Goal: Transaction & Acquisition: Obtain resource

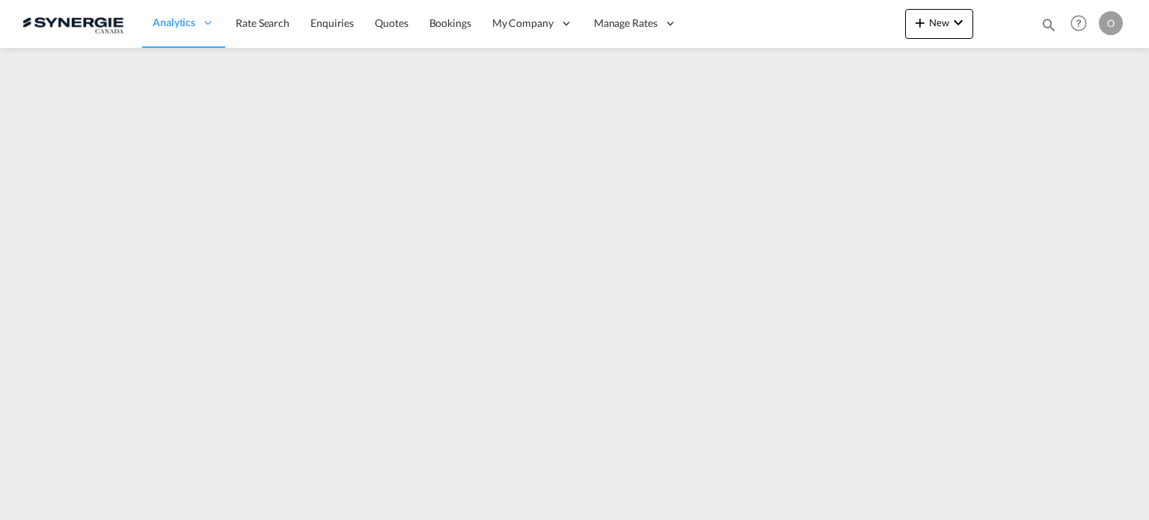
click at [1053, 19] on md-icon "icon-magnify" at bounding box center [1049, 24] width 16 height 16
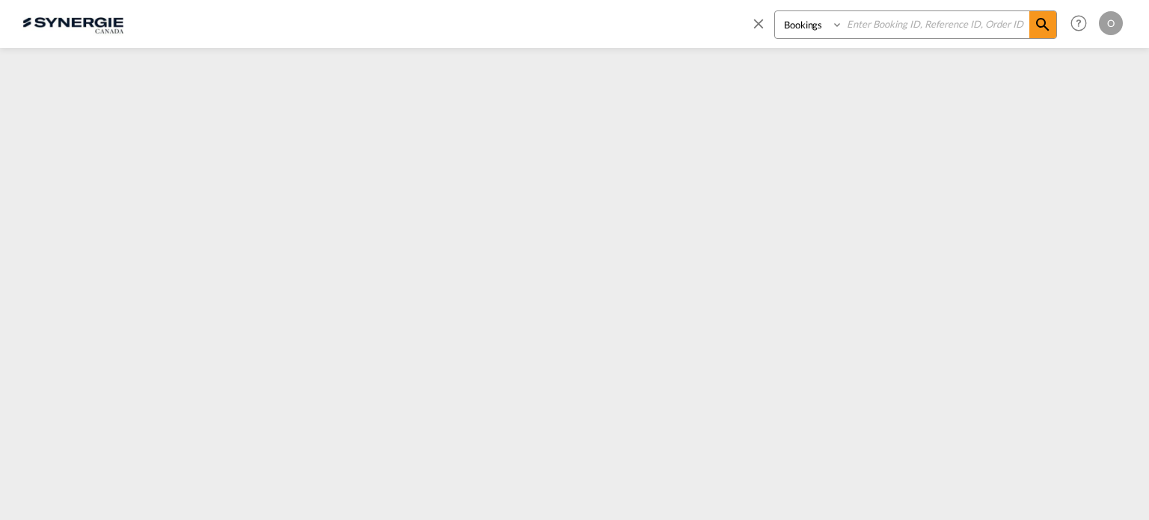
click at [823, 32] on select "Bookings Quotes Enquiries" at bounding box center [810, 24] width 71 height 27
select select "Quotes"
click at [775, 11] on select "Bookings Quotes Enquiries" at bounding box center [810, 24] width 71 height 27
click at [859, 28] on input at bounding box center [936, 24] width 186 height 26
paste input "SYC000014064"
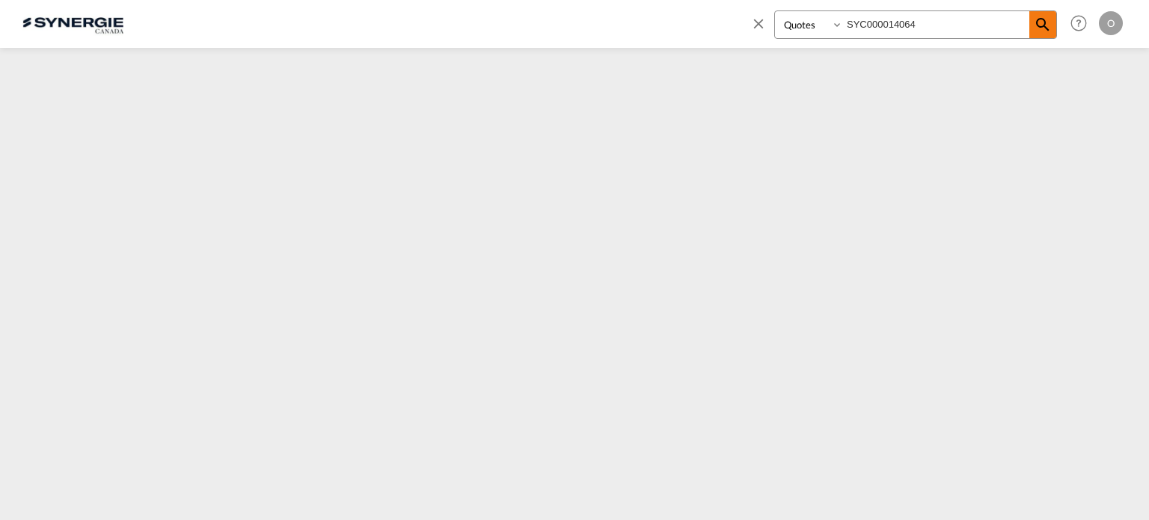
type input "SYC000014064"
click at [1045, 17] on md-icon "icon-magnify" at bounding box center [1043, 25] width 18 height 18
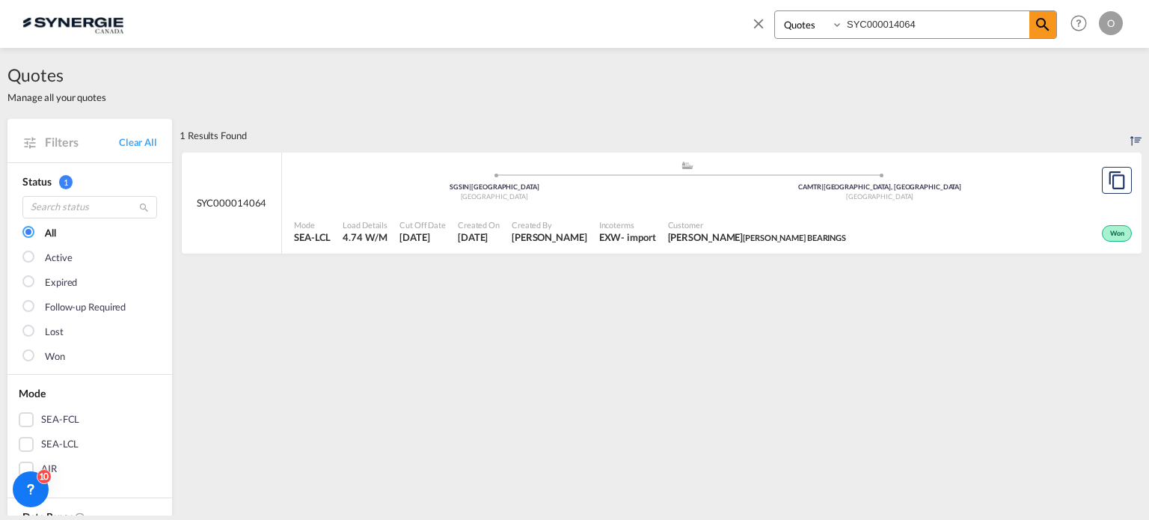
click at [762, 251] on div "Mode SEA-LCL Load Details 4.74 W/M Cut Off Date 14 Aug 2025 Created On 14 Aug 2…" at bounding box center [712, 231] width 860 height 45
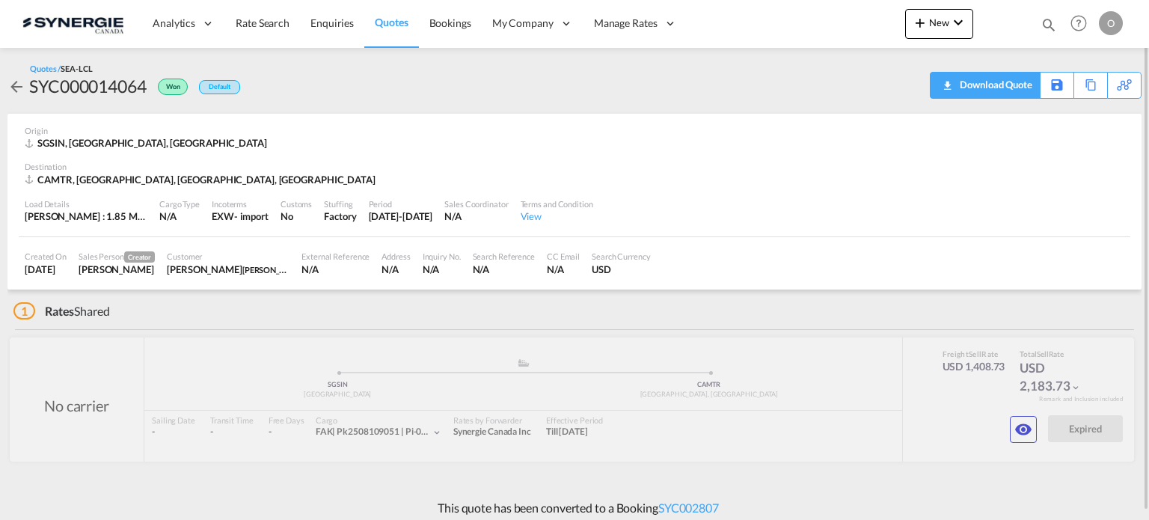
click at [1011, 92] on div "Download Quote" at bounding box center [994, 85] width 76 height 24
click at [1020, 433] on md-icon "icon-eye" at bounding box center [1023, 429] width 18 height 18
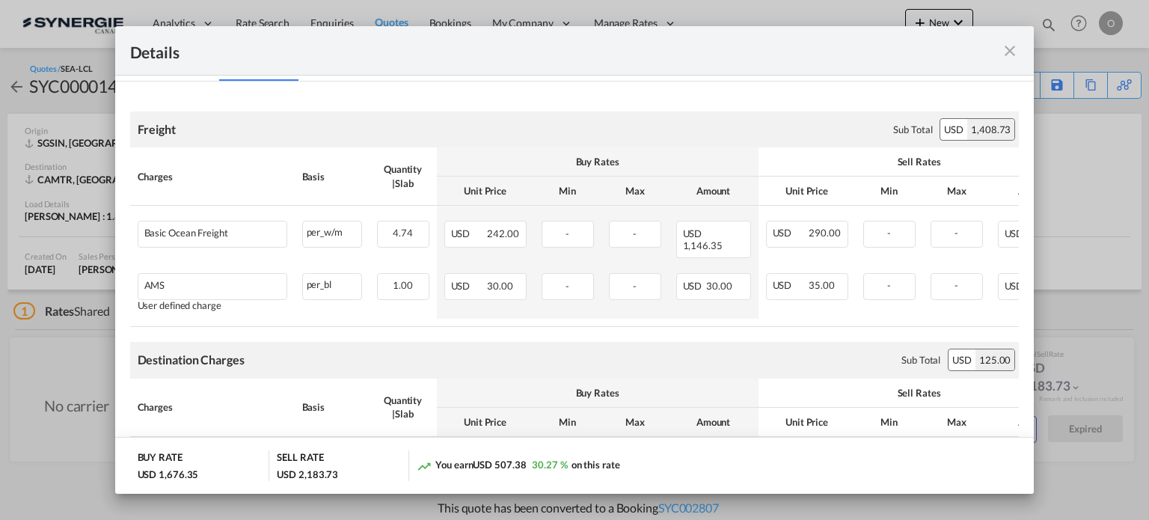
scroll to position [150, 0]
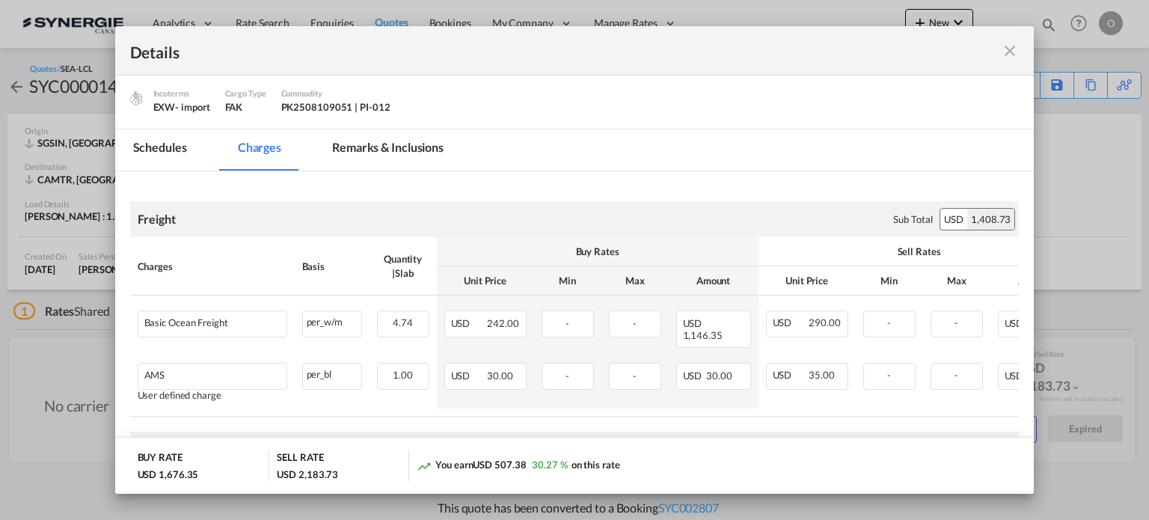
click at [356, 147] on md-tab-item "Remarks & Inclusions" at bounding box center [387, 149] width 147 height 41
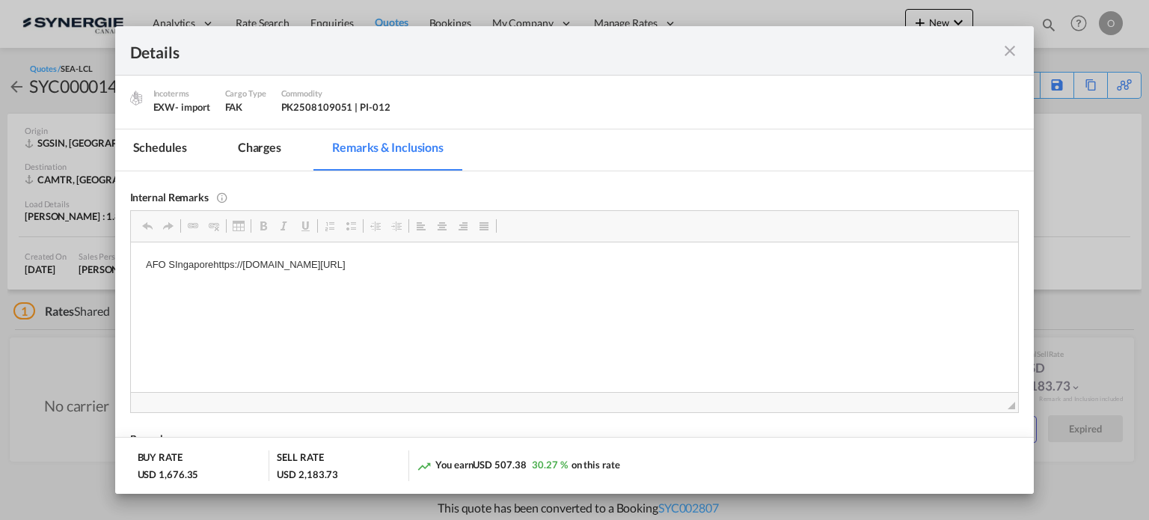
drag, startPoint x: 215, startPoint y: 260, endPoint x: 227, endPoint y: 260, distance: 11.2
copy p "[URL][DOMAIN_NAME]"
drag, startPoint x: 213, startPoint y: 264, endPoint x: 629, endPoint y: 267, distance: 415.9
click at [629, 267] on p "AFO SIngaporehttps://[DOMAIN_NAME][URL]" at bounding box center [574, 265] width 858 height 16
drag, startPoint x: 1011, startPoint y: 55, endPoint x: 995, endPoint y: 55, distance: 15.7
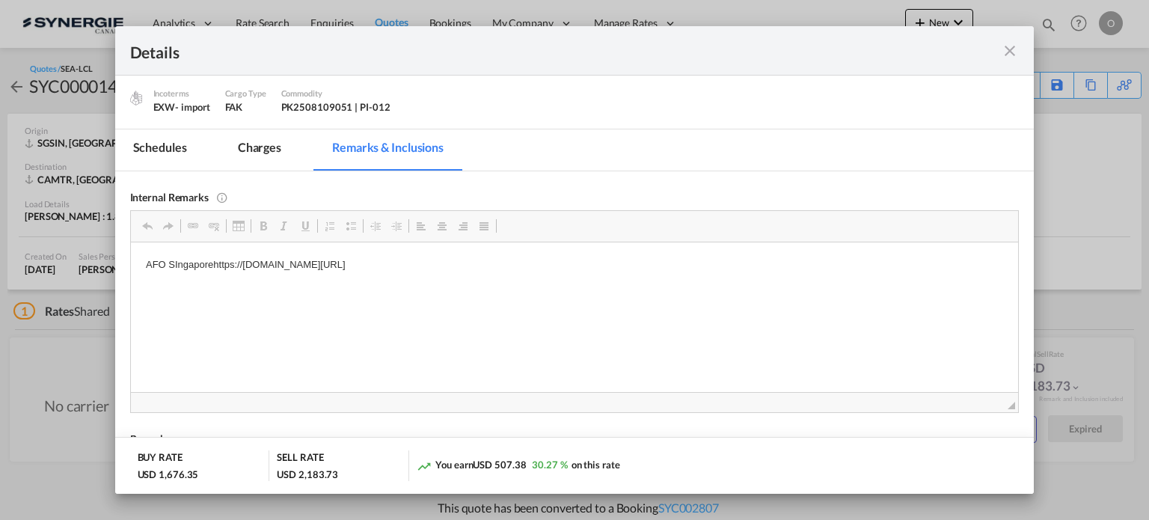
click at [1011, 55] on md-icon "icon-close fg-AAA8AD m-0 cursor" at bounding box center [1010, 51] width 18 height 18
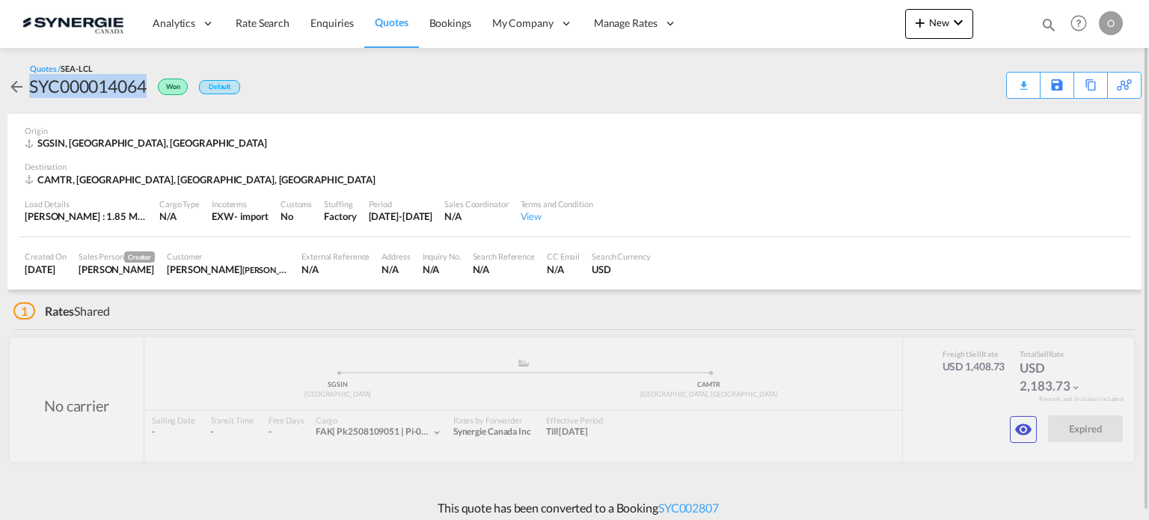
copy div "SYC000014064"
drag, startPoint x: 28, startPoint y: 86, endPoint x: 145, endPoint y: 108, distance: 119.4
click at [145, 108] on div "Quotes / SEA-LCL SYC000014064 Won Default Download Quote Save As Template Copy …" at bounding box center [574, 81] width 1134 height 66
click at [1028, 426] on md-icon "icon-eye" at bounding box center [1023, 429] width 18 height 18
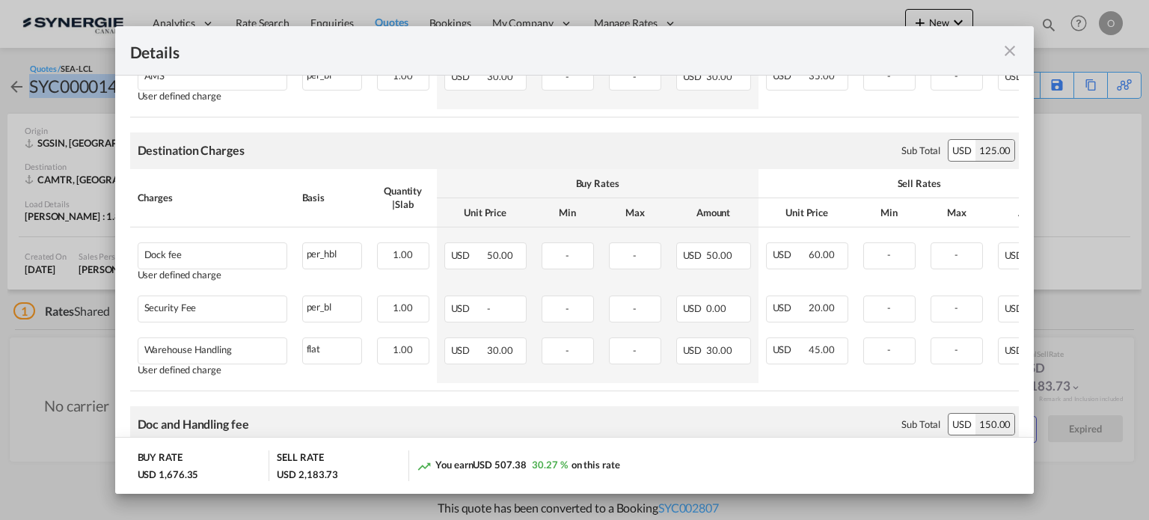
scroll to position [524, 0]
